Goal: Task Accomplishment & Management: Use online tool/utility

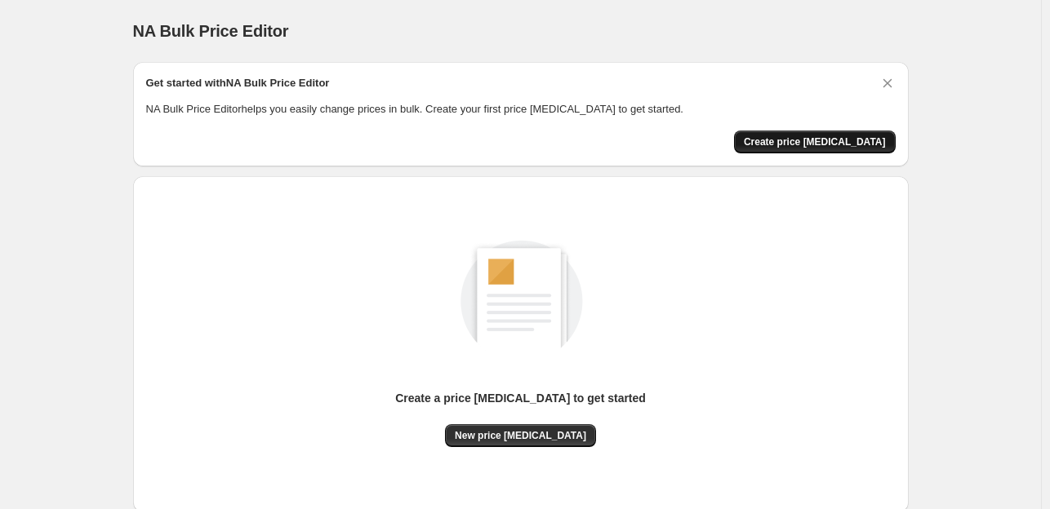
click at [801, 139] on span "Create price [MEDICAL_DATA]" at bounding box center [815, 141] width 142 height 13
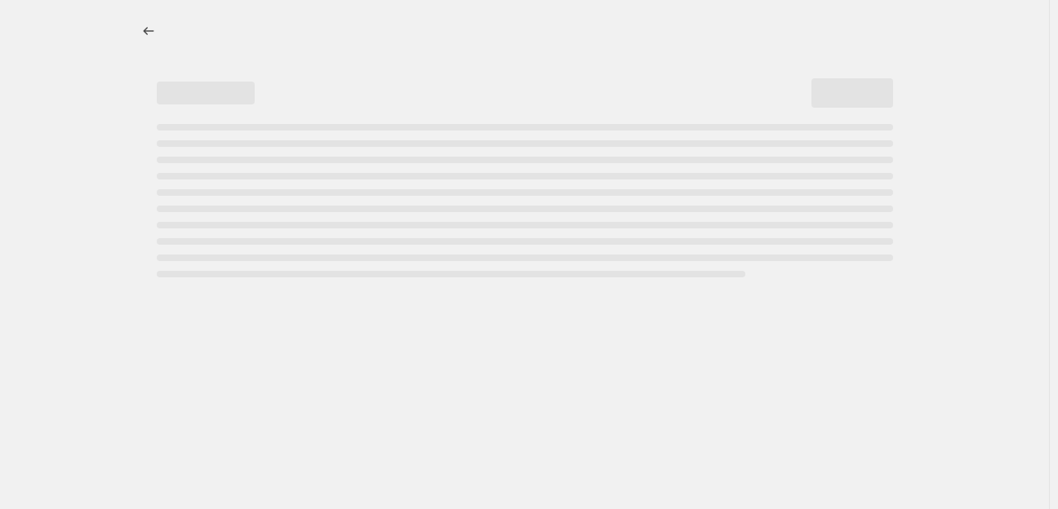
select select "percentage"
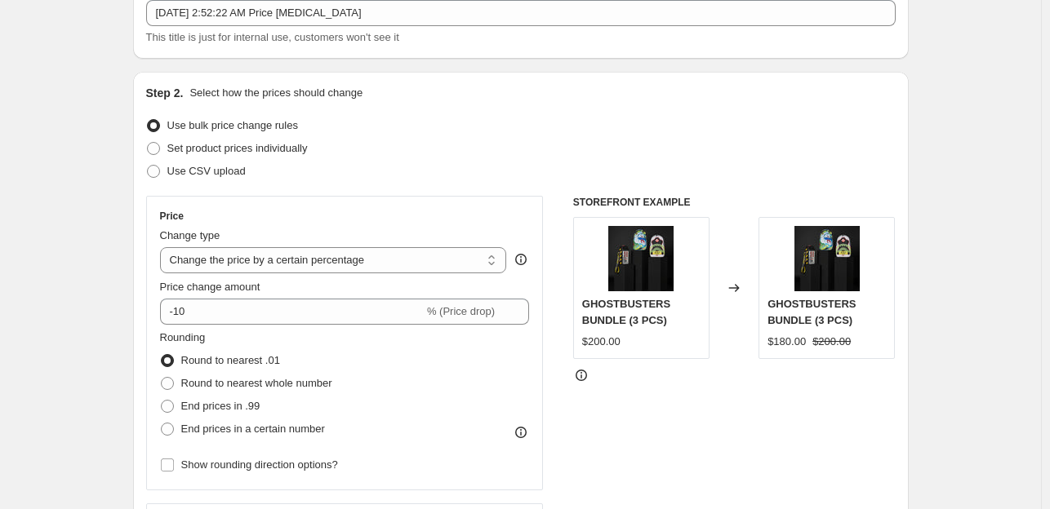
scroll to position [108, 0]
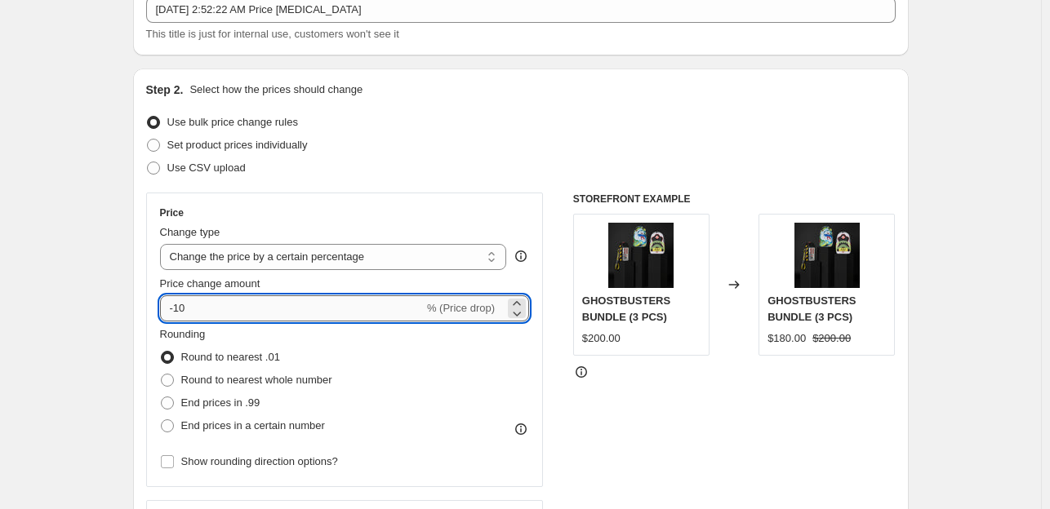
drag, startPoint x: 202, startPoint y: 306, endPoint x: 180, endPoint y: 308, distance: 22.9
click at [180, 308] on input "-10" at bounding box center [292, 308] width 264 height 26
click at [179, 308] on input "-10" at bounding box center [292, 308] width 264 height 26
type input "-25"
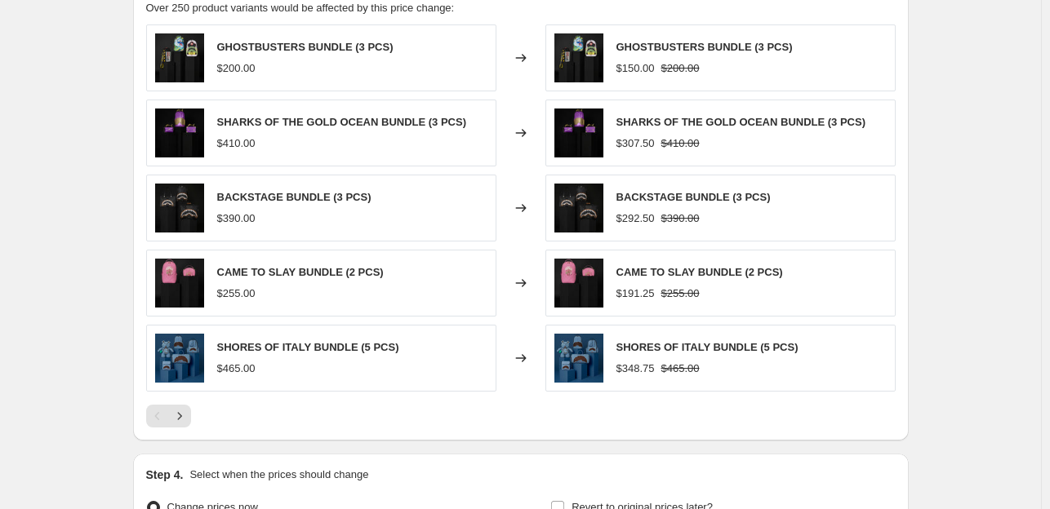
scroll to position [1120, 0]
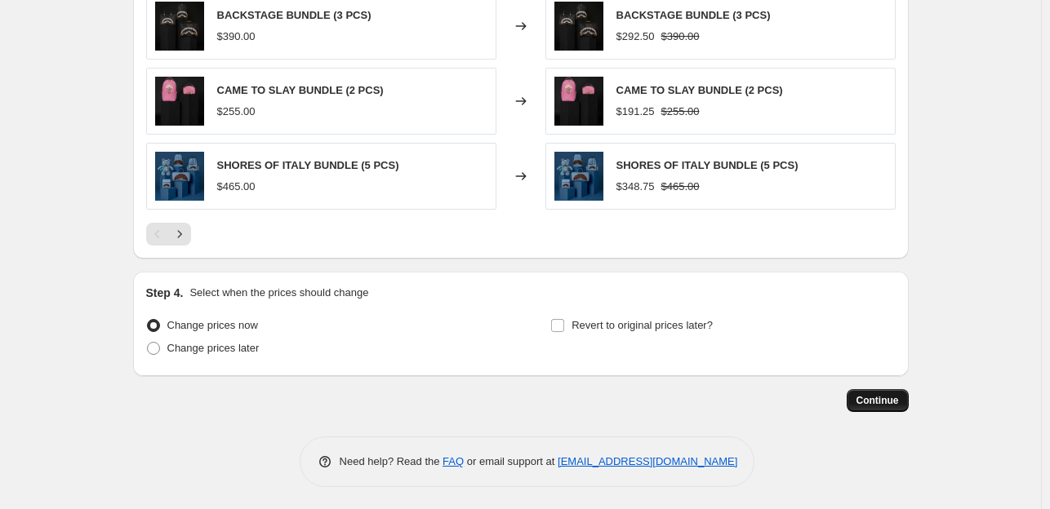
click at [888, 394] on span "Continue" at bounding box center [877, 400] width 42 height 13
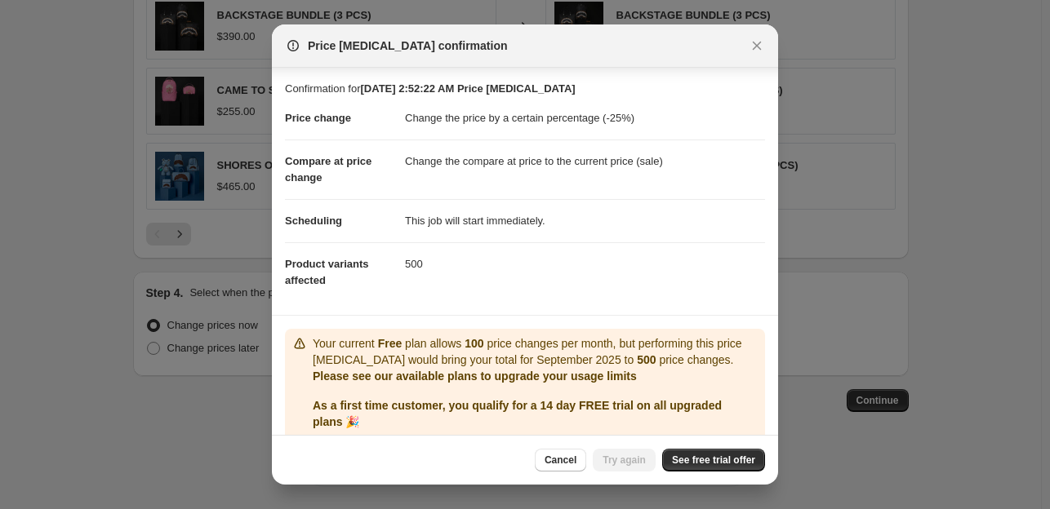
scroll to position [59, 0]
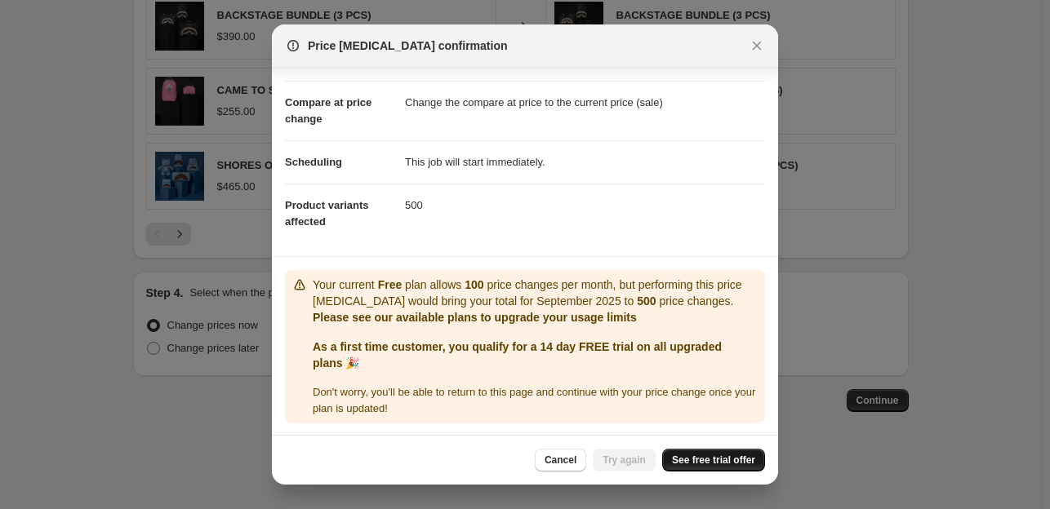
click at [693, 455] on span "See free trial offer" at bounding box center [713, 460] width 83 height 13
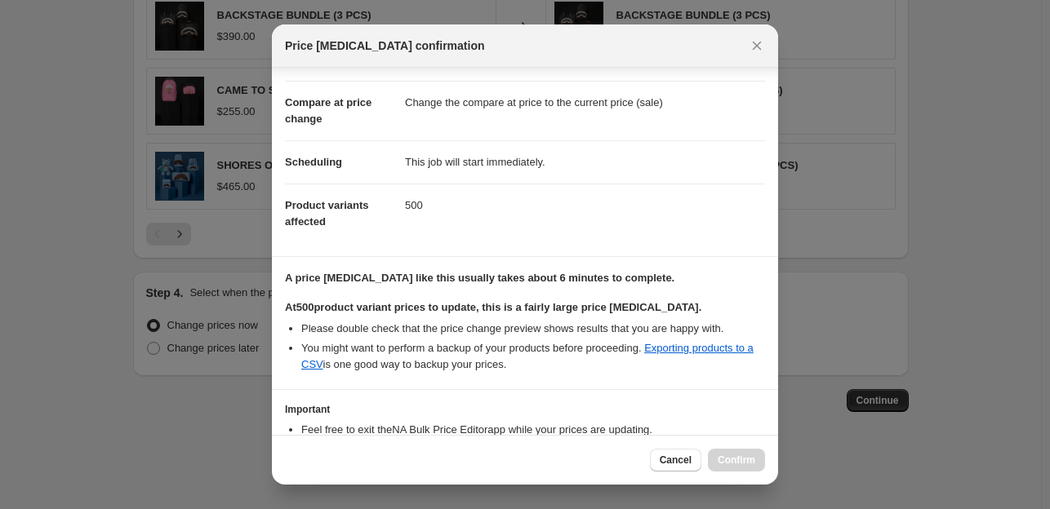
scroll to position [182, 0]
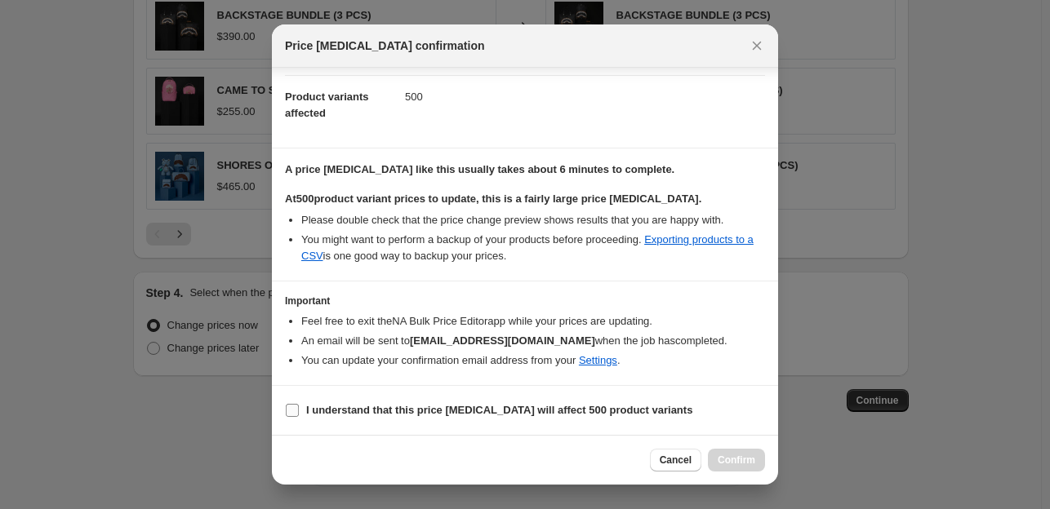
click at [366, 408] on b "I understand that this price change job will affect 500 product variants" at bounding box center [499, 410] width 386 height 12
click at [299, 408] on input "I understand that this price change job will affect 500 product variants" at bounding box center [292, 410] width 13 height 13
checkbox input "true"
click at [742, 457] on span "Confirm" at bounding box center [736, 460] width 38 height 13
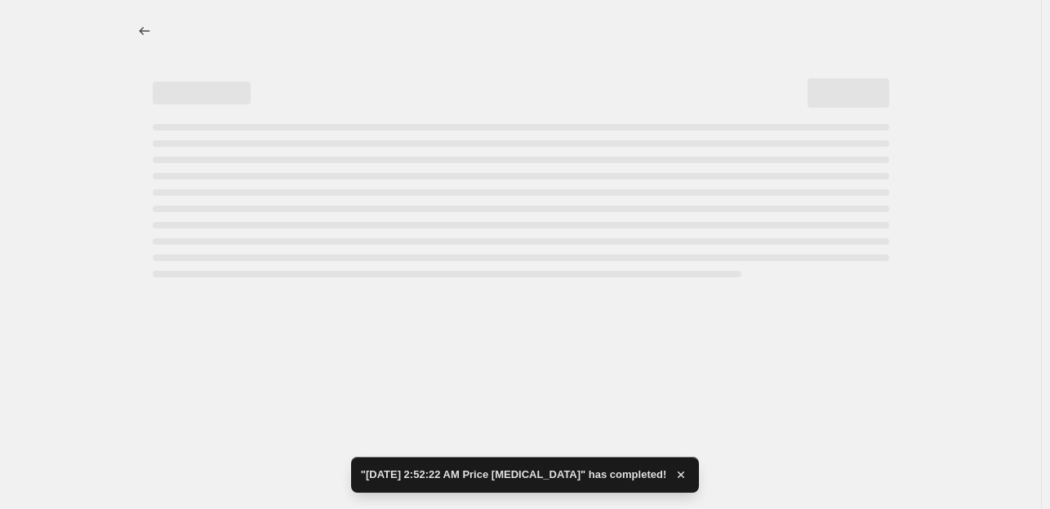
select select "percentage"
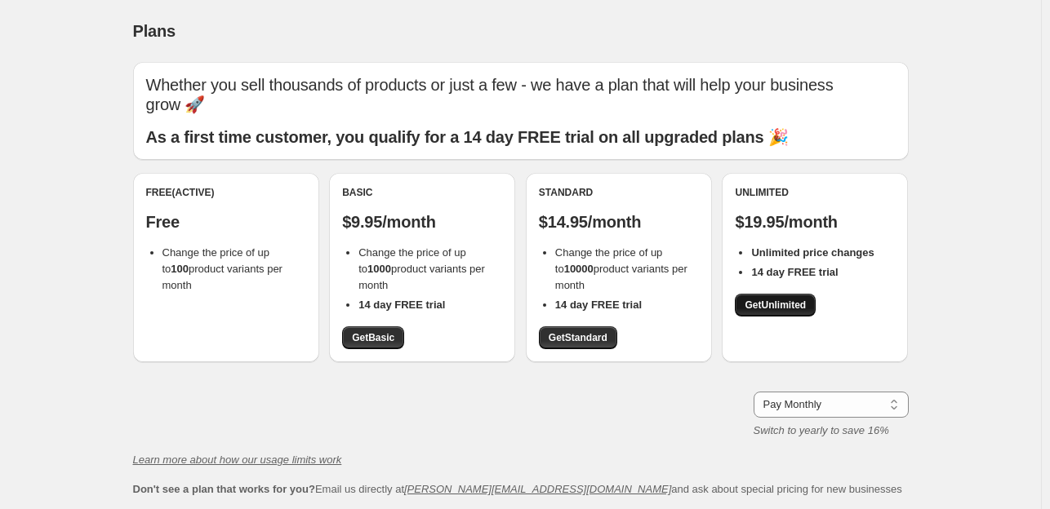
click at [774, 300] on span "Get Unlimited" at bounding box center [774, 305] width 61 height 13
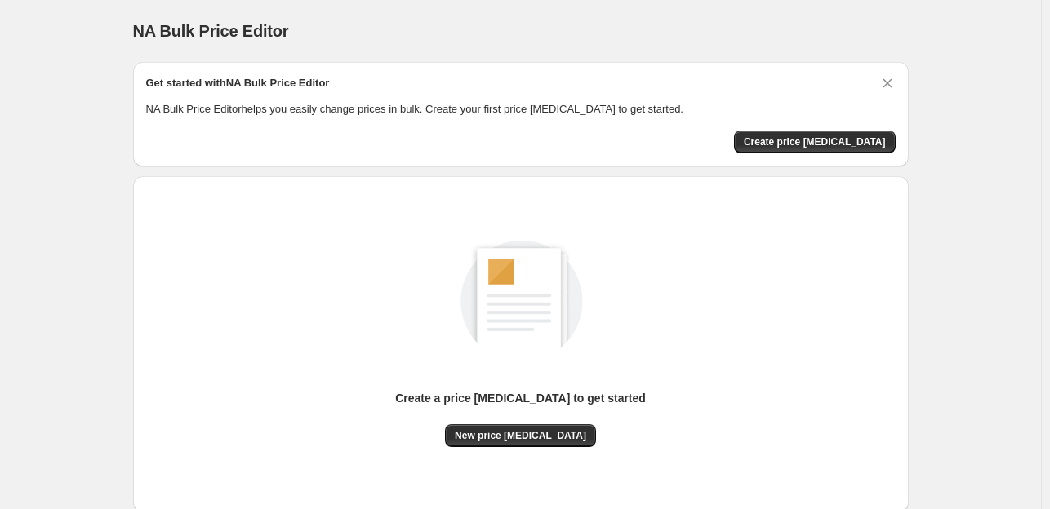
click at [83, 450] on div "NA Bulk Price Editor. This page is ready NA Bulk Price Editor Get started with …" at bounding box center [520, 306] width 1041 height 612
